Goal: Find specific page/section: Find specific page/section

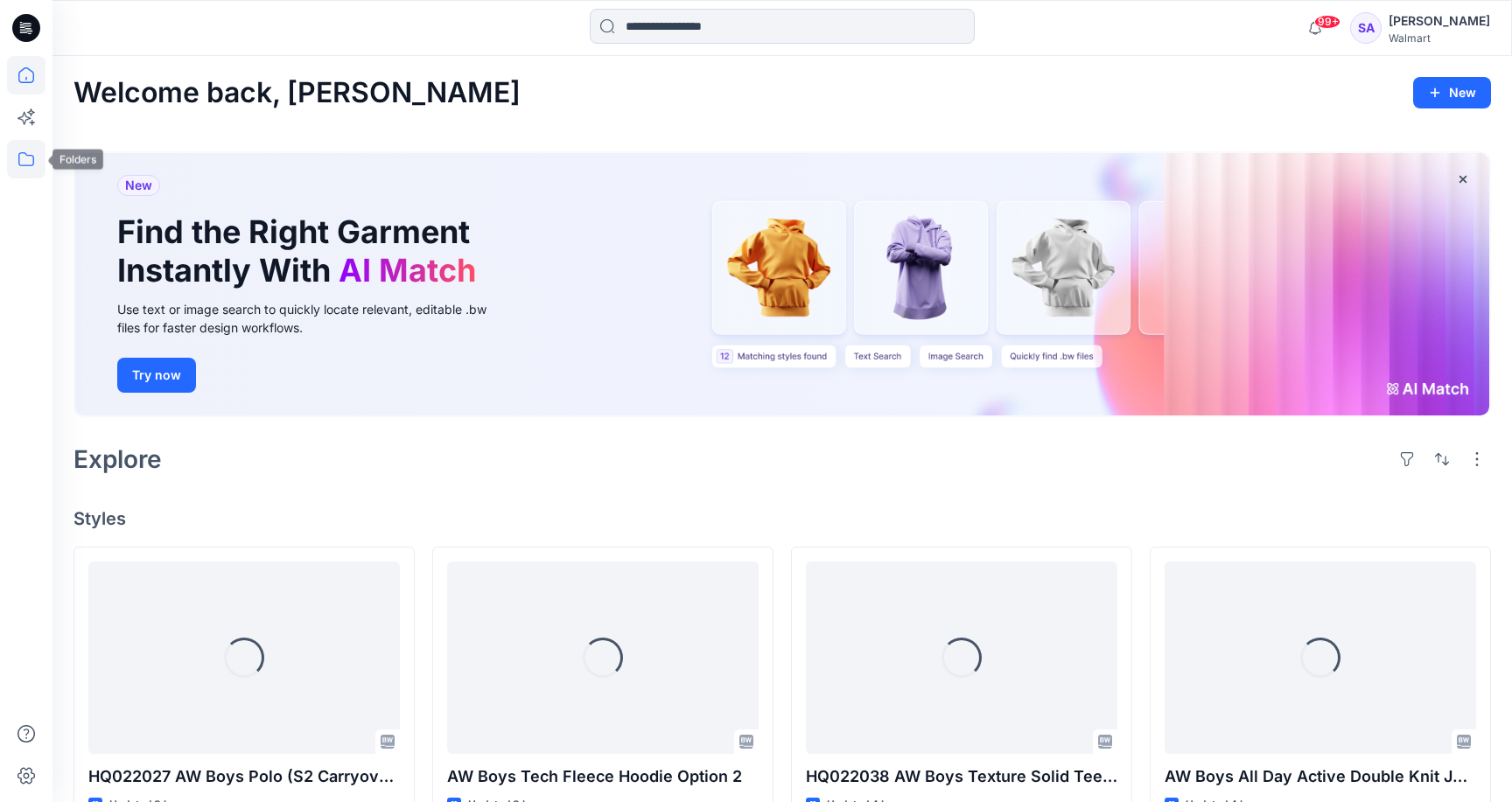
click at [21, 165] on icon at bounding box center [26, 159] width 16 height 14
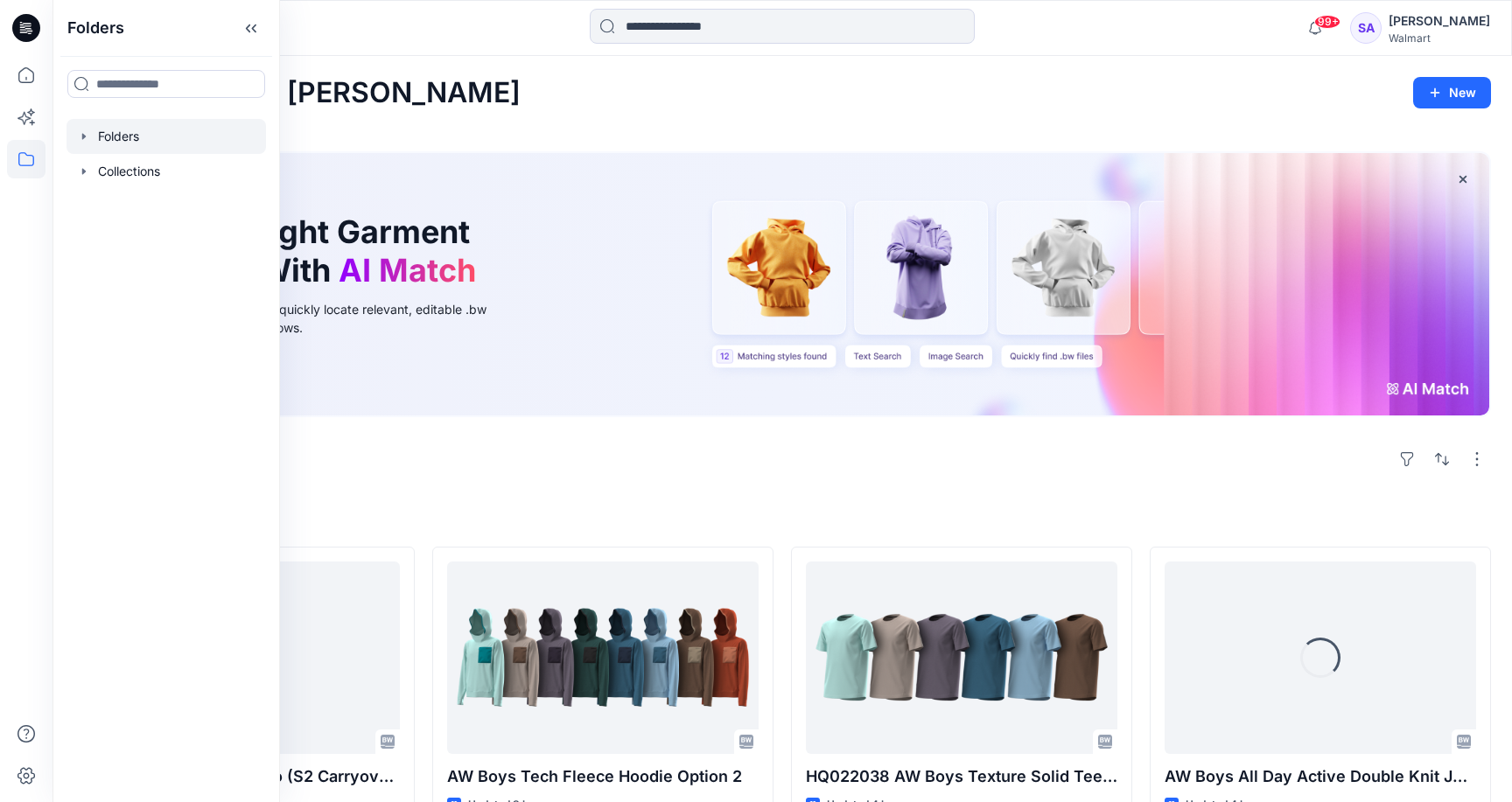
click at [152, 128] on div at bounding box center [165, 137] width 199 height 35
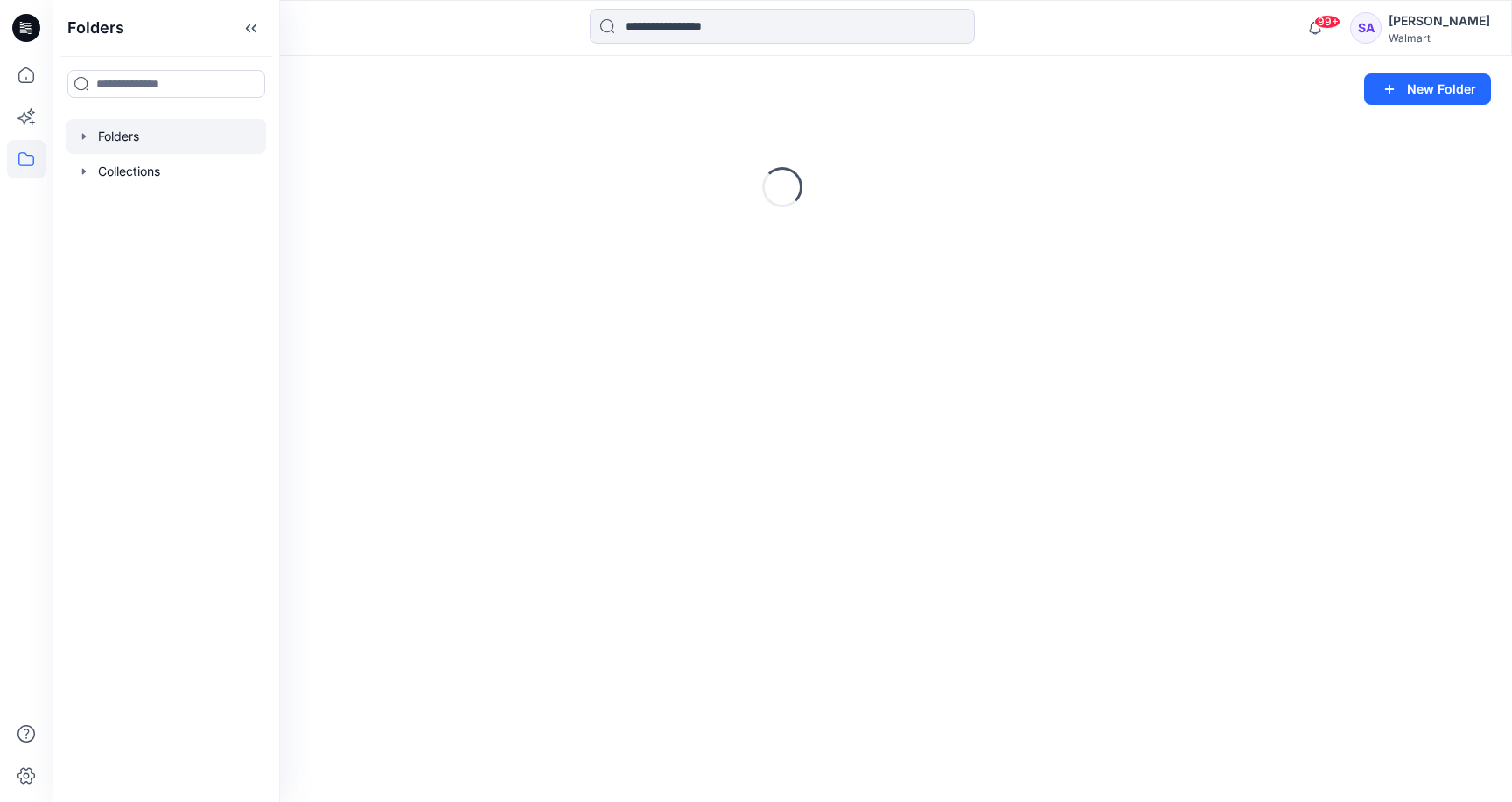
click at [645, 106] on div "Folders New Folder" at bounding box center [782, 89] width 1460 height 66
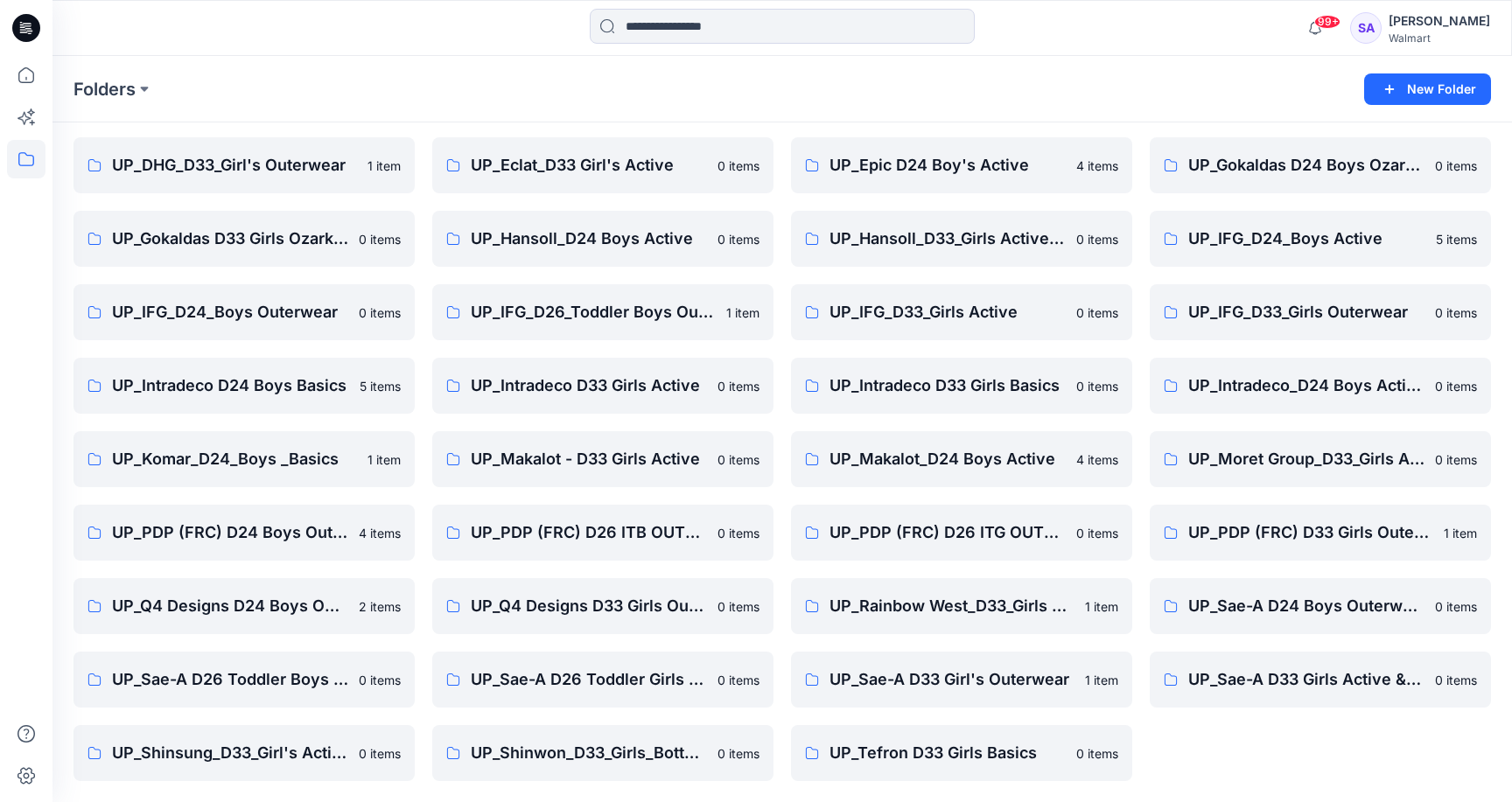
scroll to position [202, 0]
click at [597, 527] on p "UP_PDP (FRC) D26 ITB OUTERWEAR" at bounding box center [601, 532] width 260 height 24
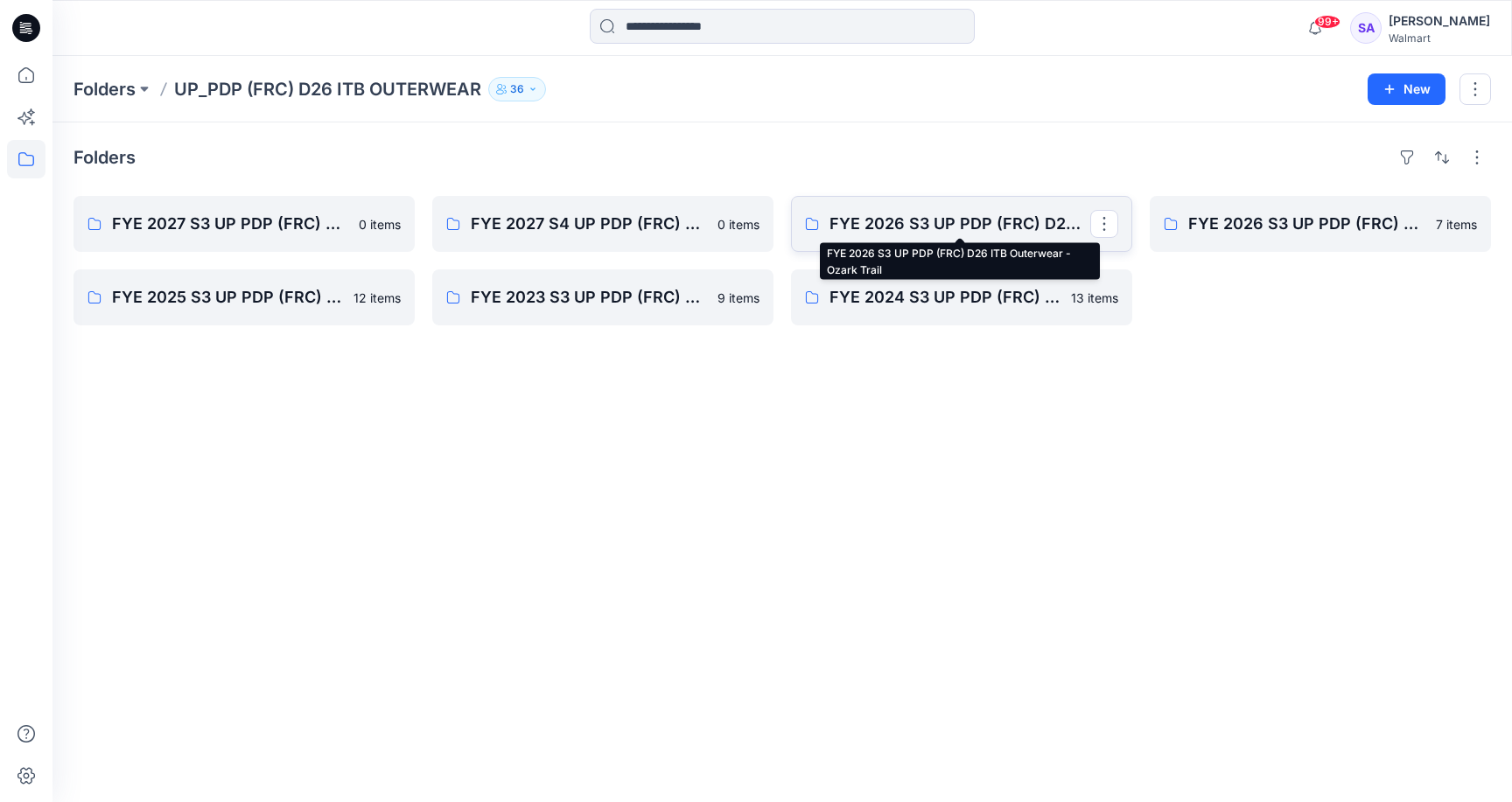
click at [949, 227] on p "FYE 2026 S3 UP PDP (FRC) D26 ITB Outerwear - Ozark Trail" at bounding box center [959, 223] width 260 height 24
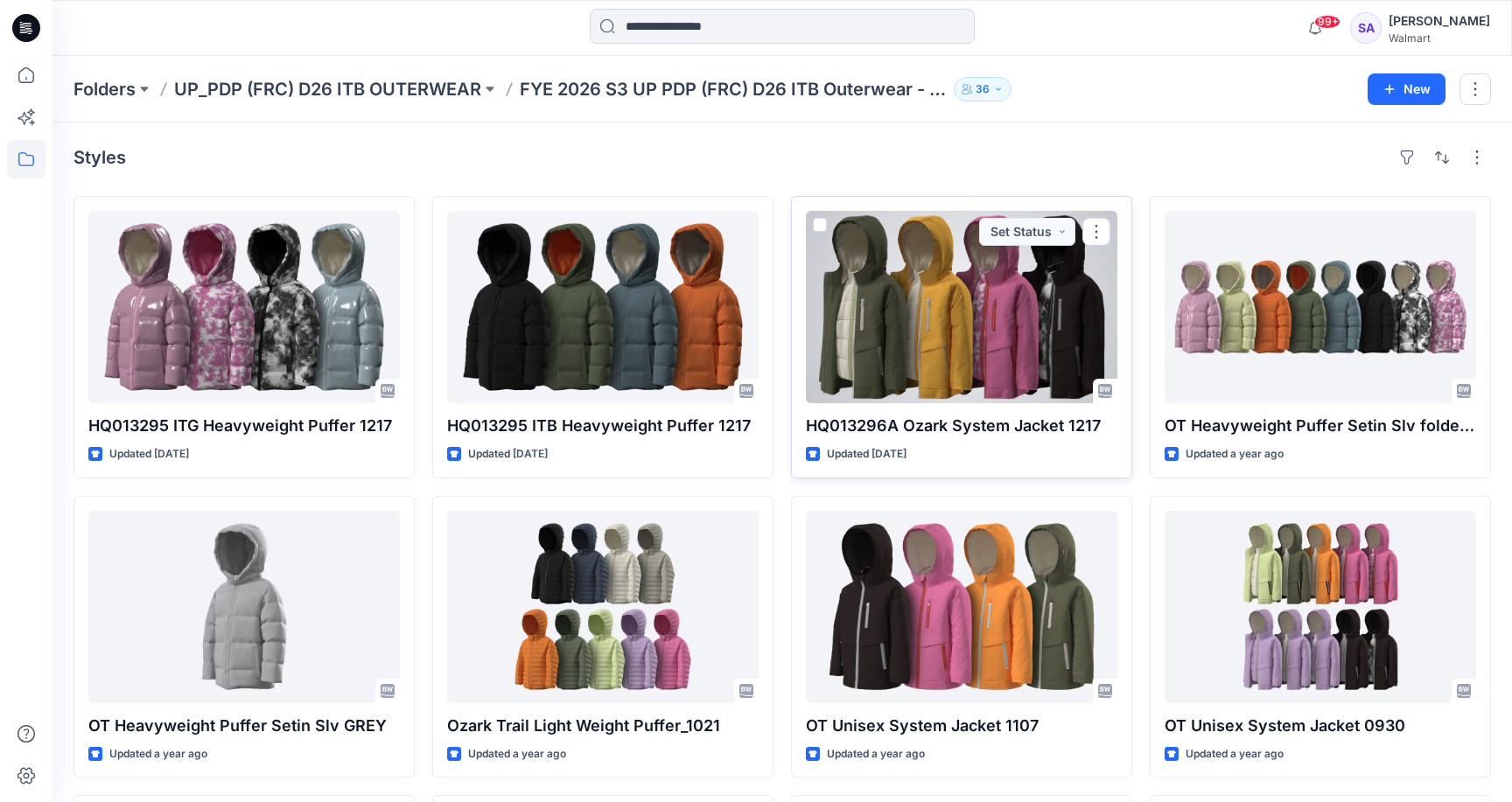
click at [986, 374] on div at bounding box center [961, 307] width 312 height 192
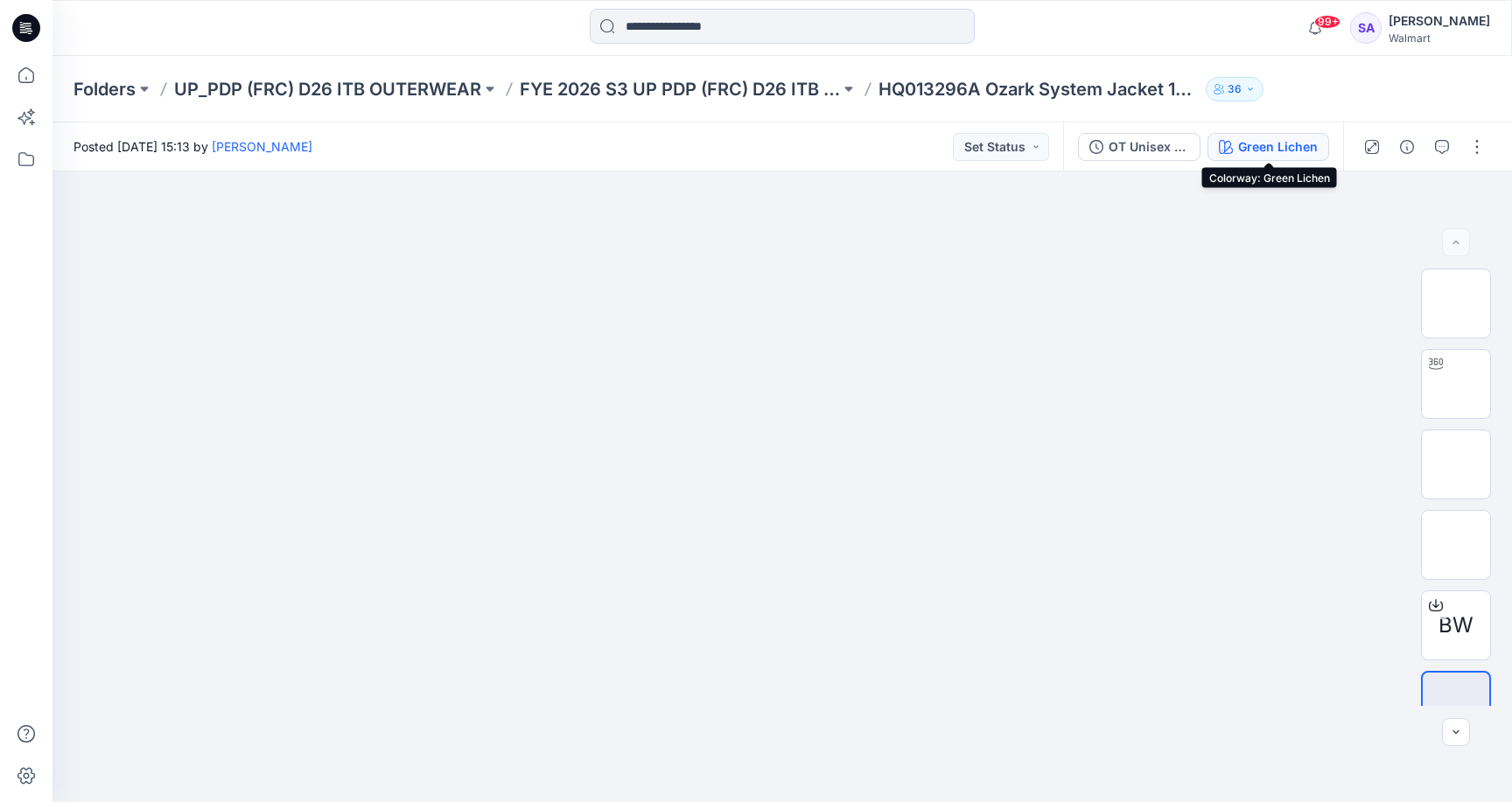
click at [1256, 138] on div "Green Lichen" at bounding box center [1278, 147] width 80 height 19
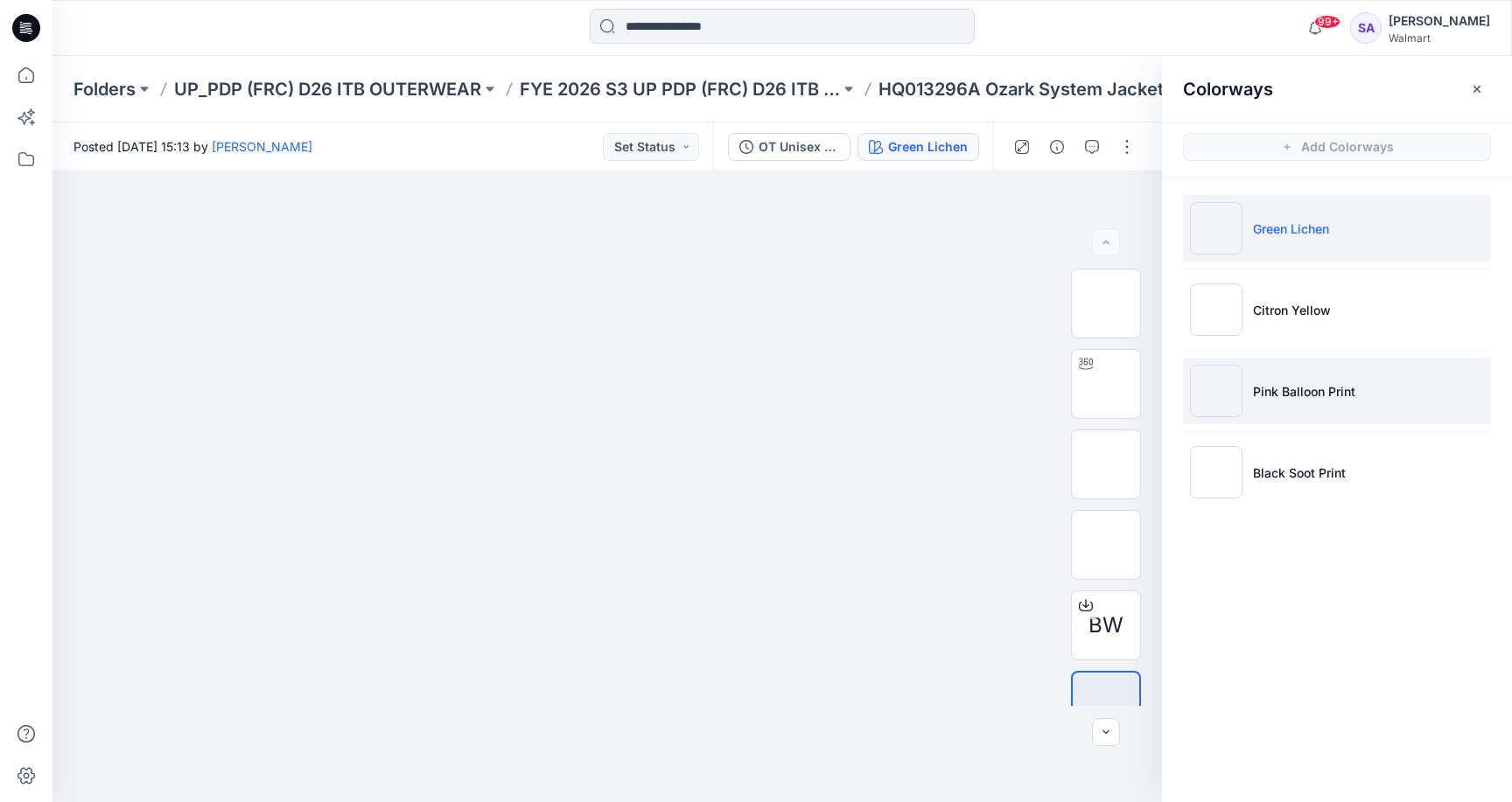
click at [1320, 399] on p "Pink Balloon Print" at bounding box center [1303, 391] width 102 height 18
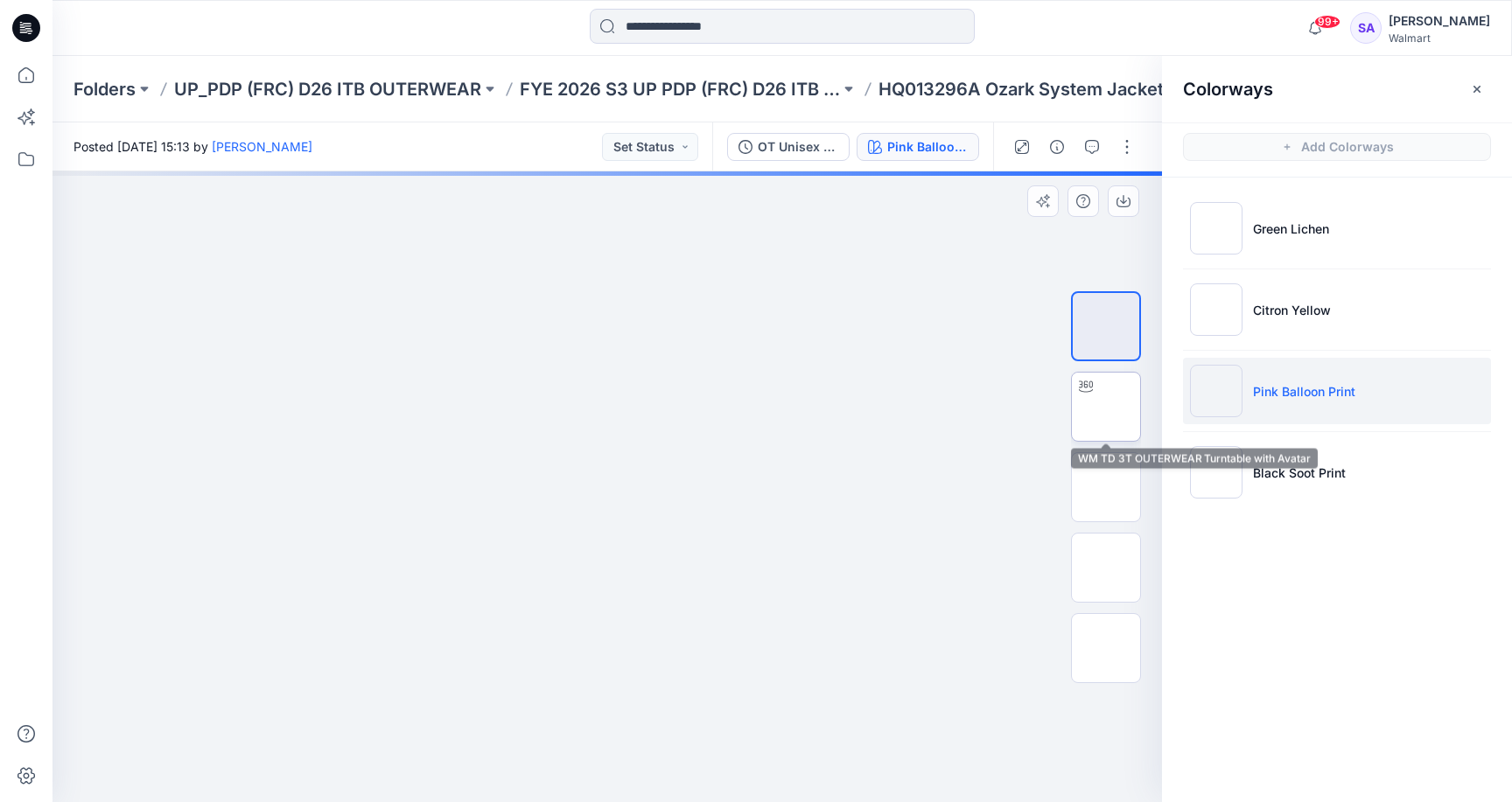
click at [1106, 407] on img at bounding box center [1106, 407] width 0 height 0
